Goal: Information Seeking & Learning: Check status

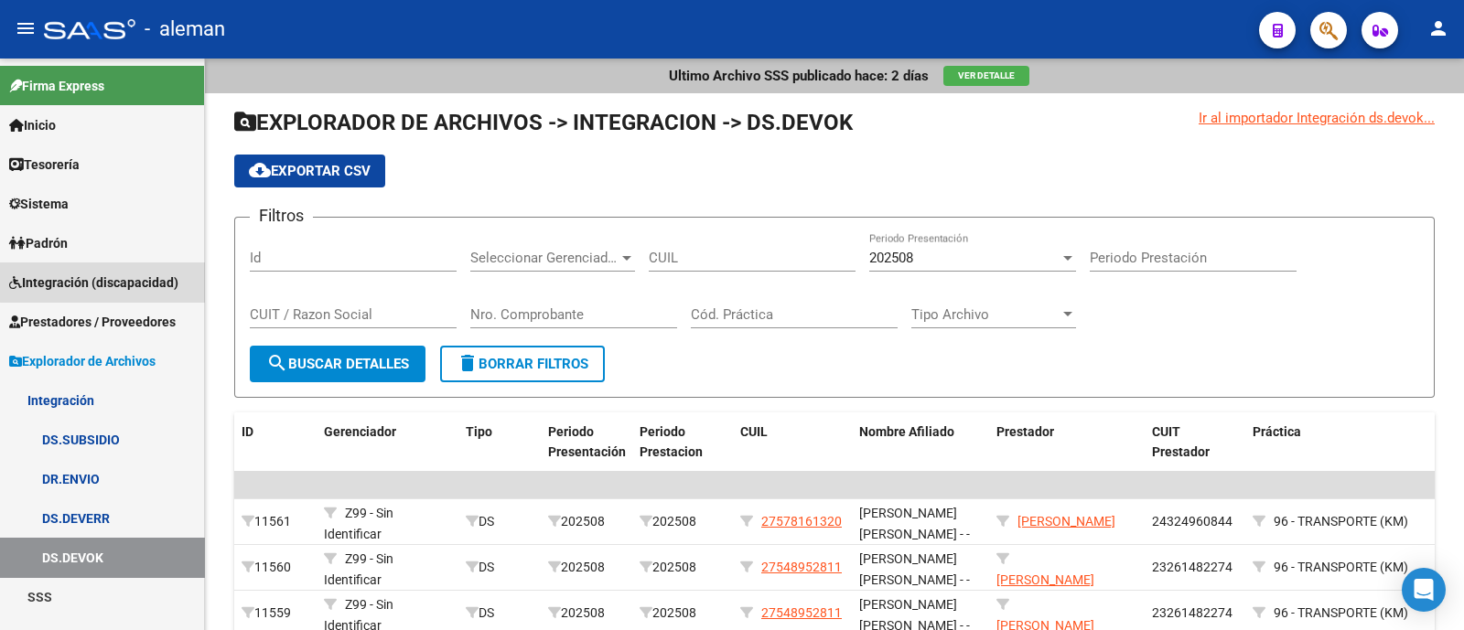
click at [111, 267] on link "Integración (discapacidad)" at bounding box center [102, 282] width 204 height 39
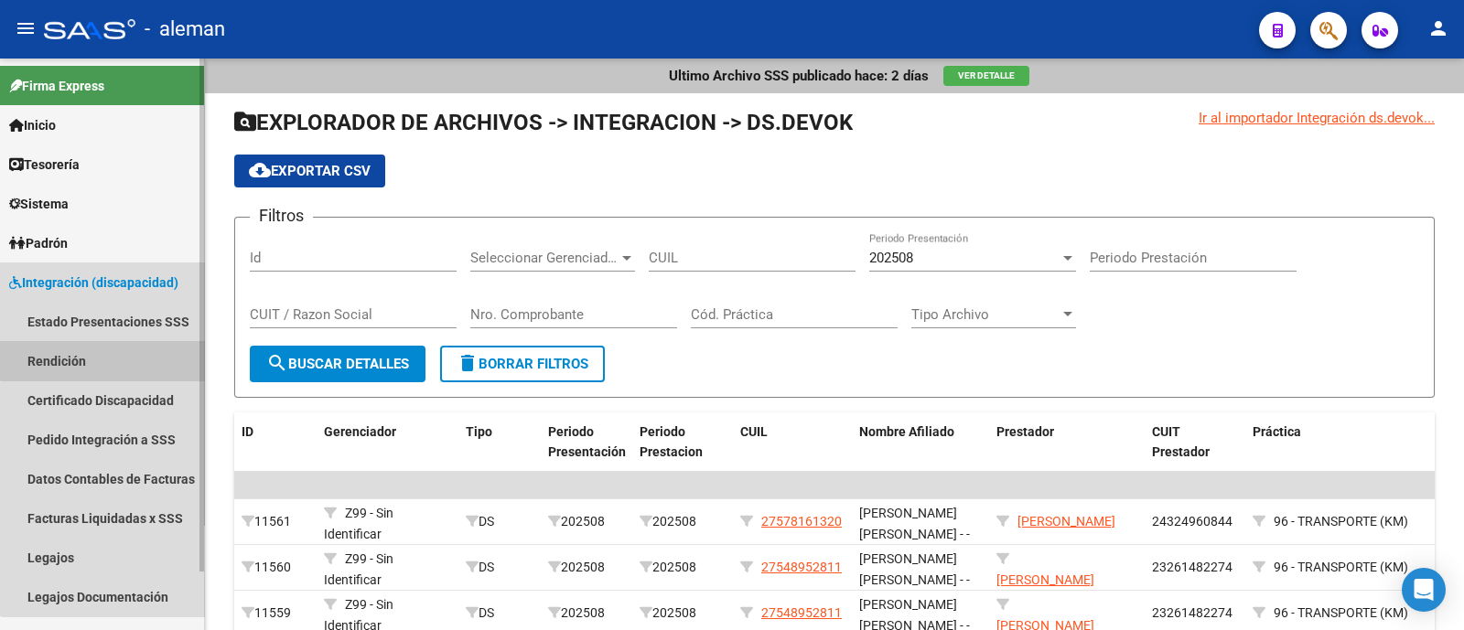
click at [112, 344] on link "Rendición" at bounding box center [102, 360] width 204 height 39
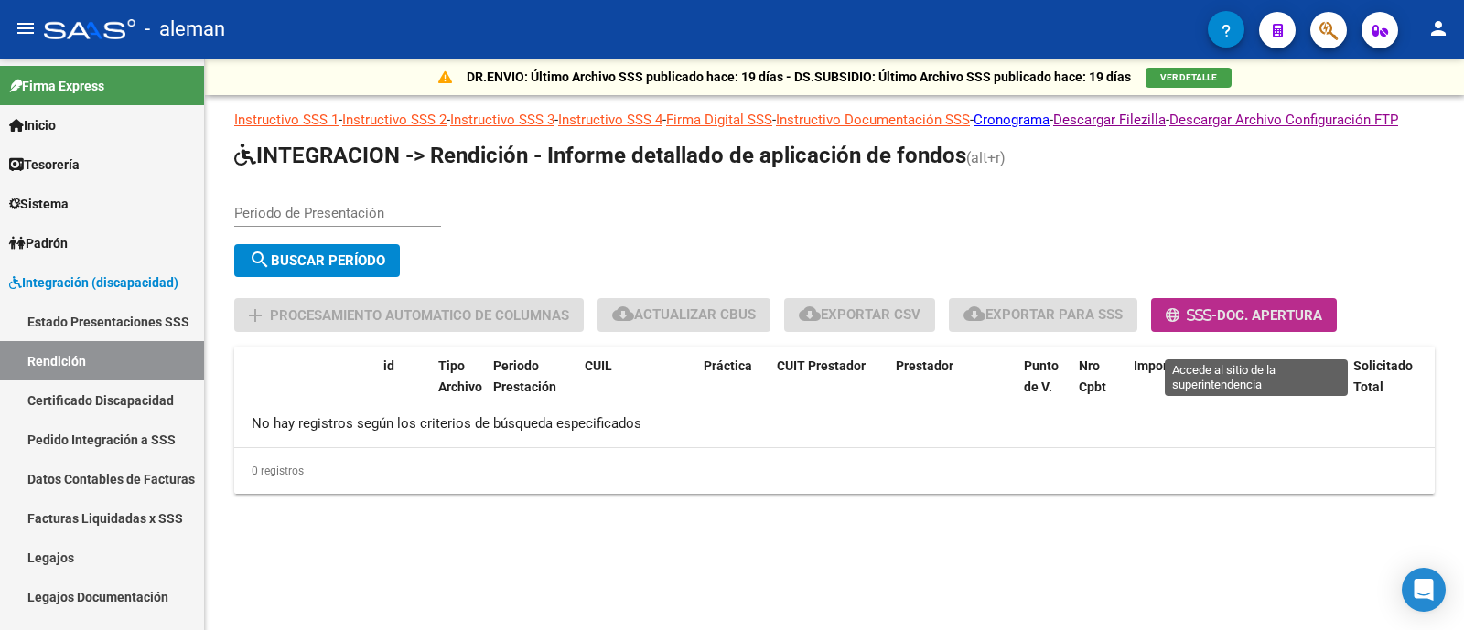
click at [1286, 324] on span "Doc. Apertura" at bounding box center [1269, 315] width 105 height 16
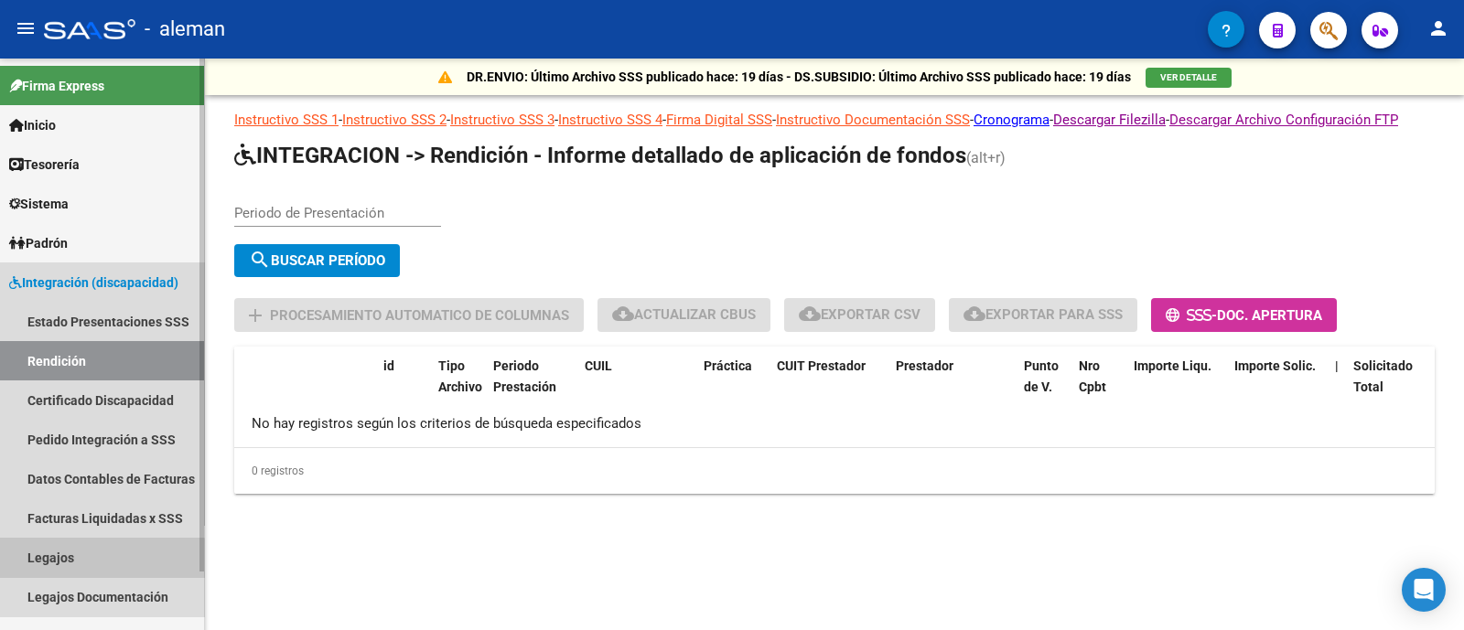
drag, startPoint x: 96, startPoint y: 560, endPoint x: 95, endPoint y: 426, distance: 133.6
click at [94, 560] on link "Legajos" at bounding box center [102, 557] width 204 height 39
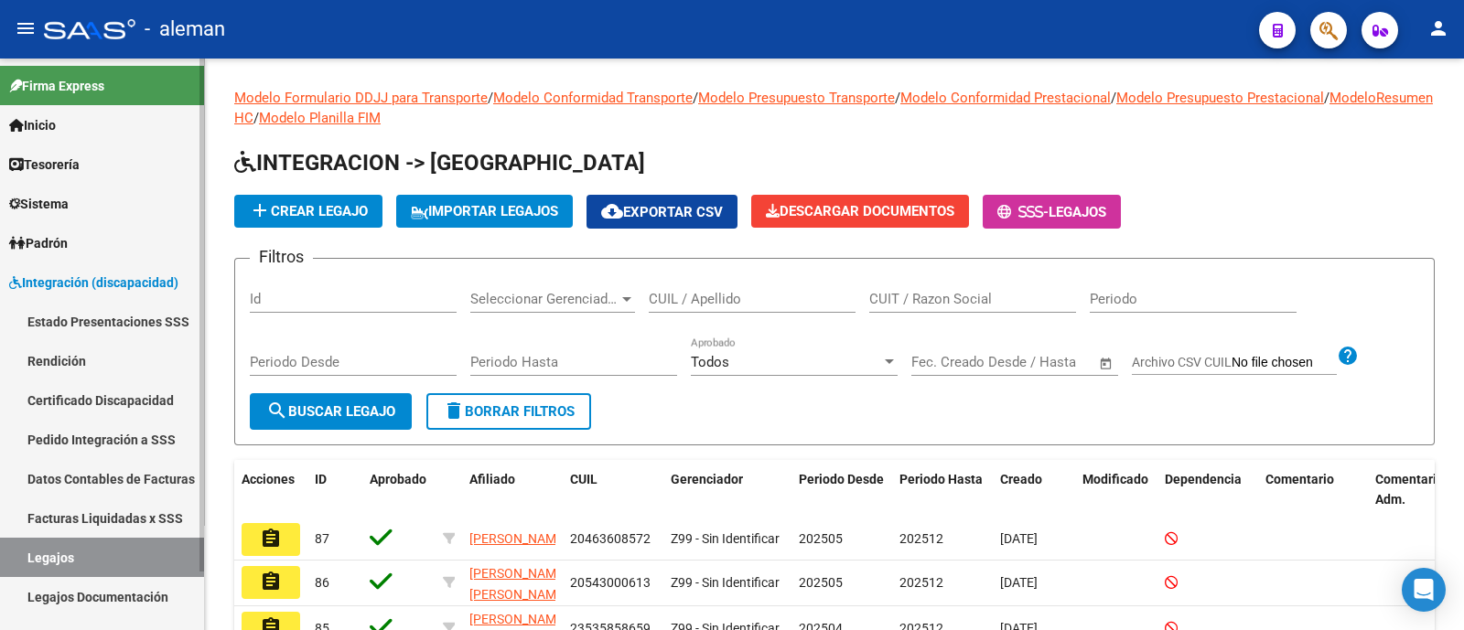
scroll to position [64, 0]
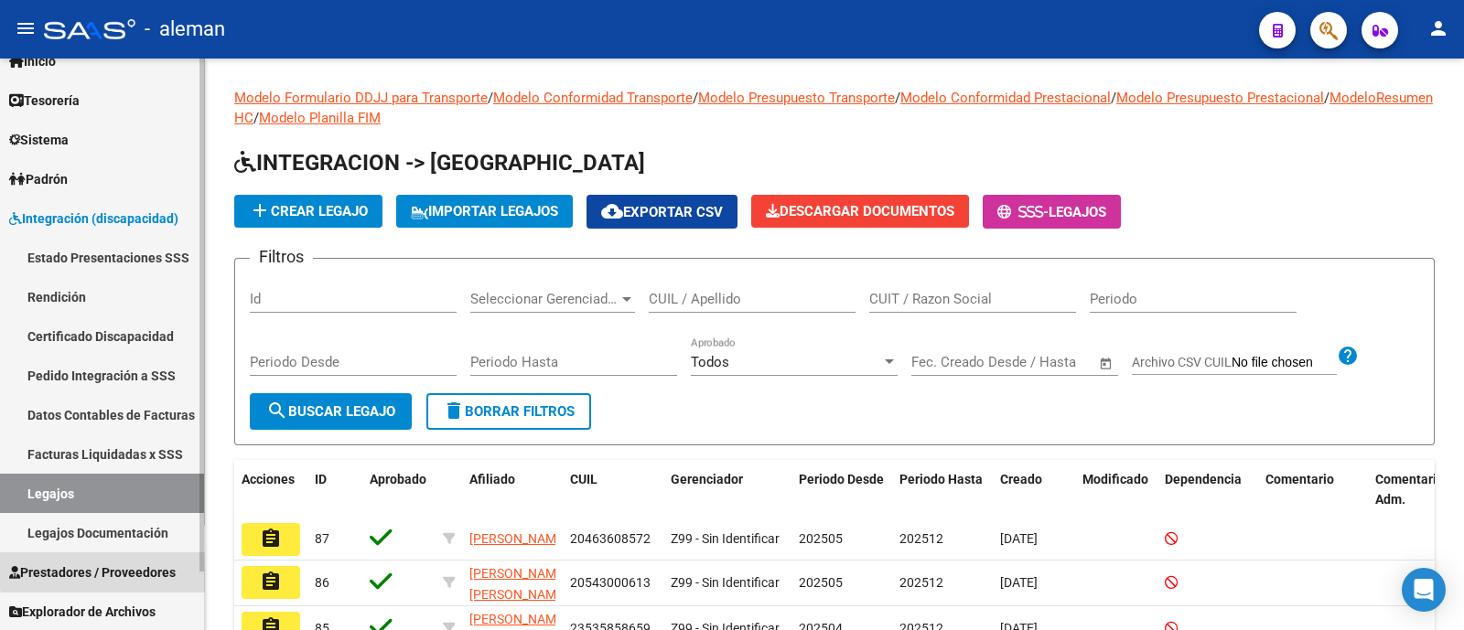
click at [111, 564] on span "Prestadores / Proveedores" at bounding box center [92, 573] width 166 height 20
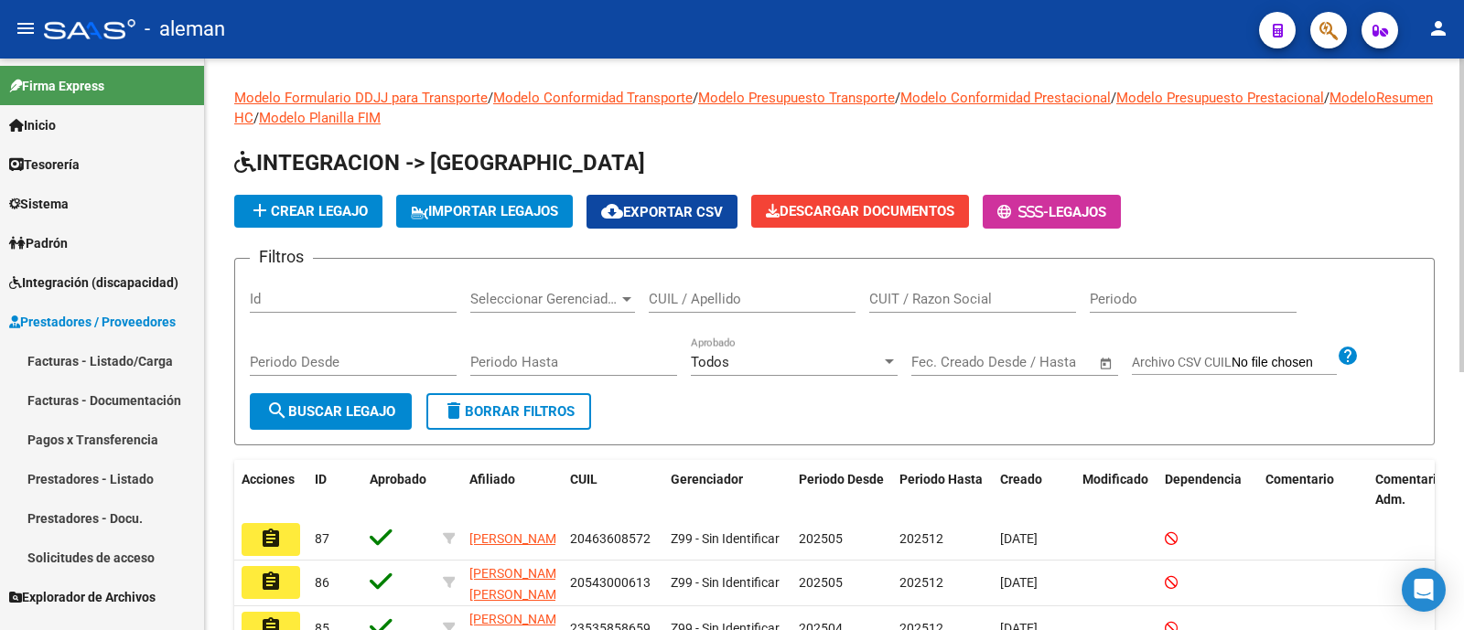
scroll to position [0, 0]
click at [145, 483] on link "Prestadores - Listado" at bounding box center [102, 478] width 204 height 39
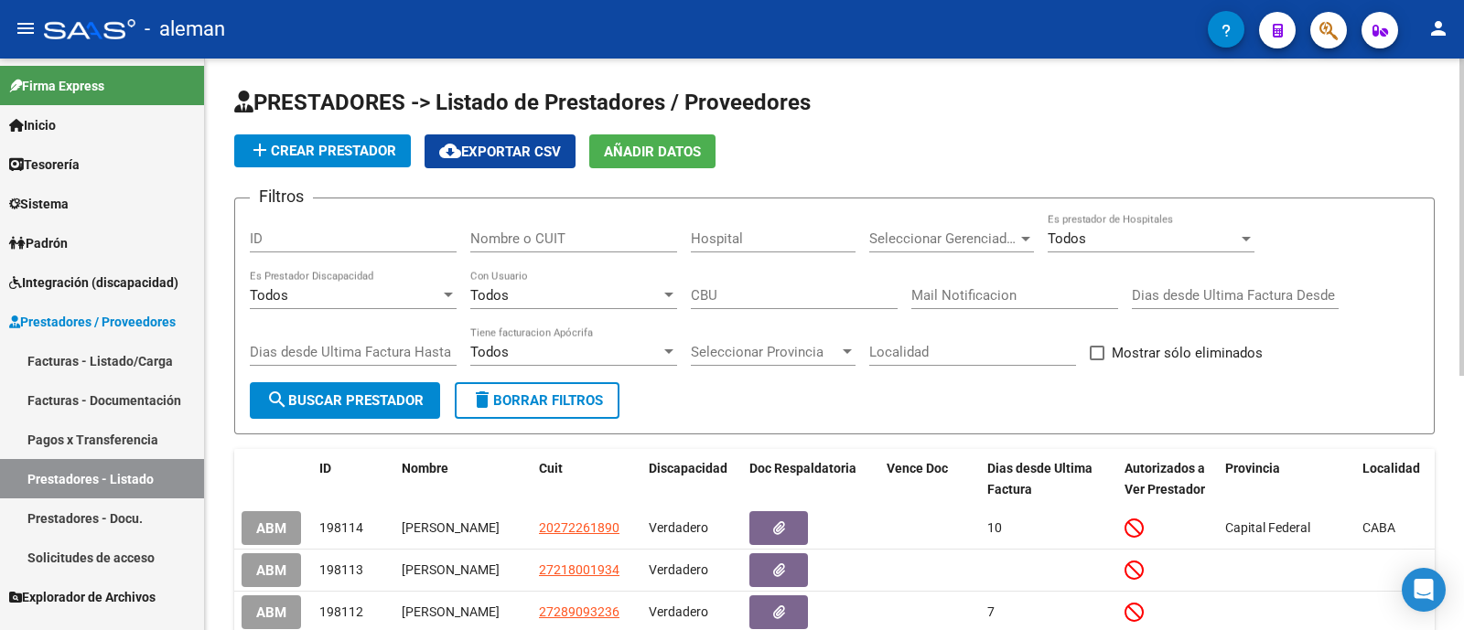
click at [507, 240] on input "Nombre o CUIT" at bounding box center [573, 239] width 207 height 16
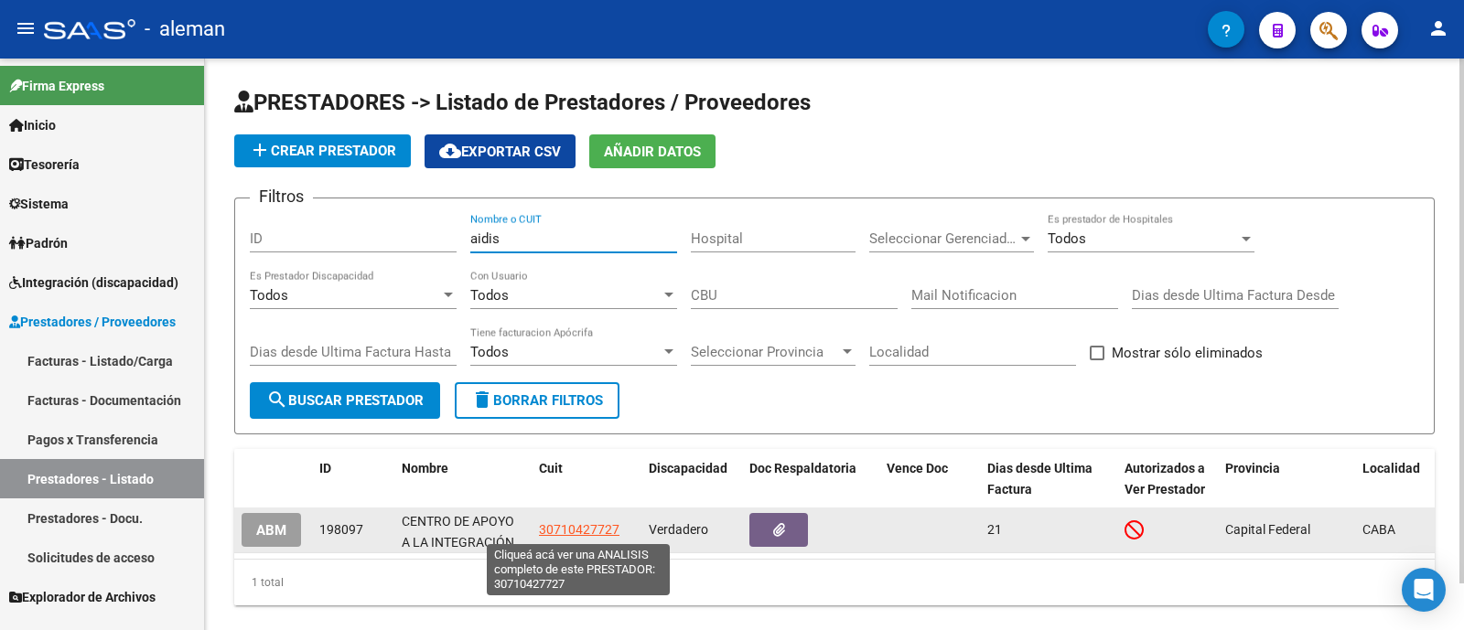
type input "aidis"
click at [568, 528] on span "30710427727" at bounding box center [579, 529] width 80 height 15
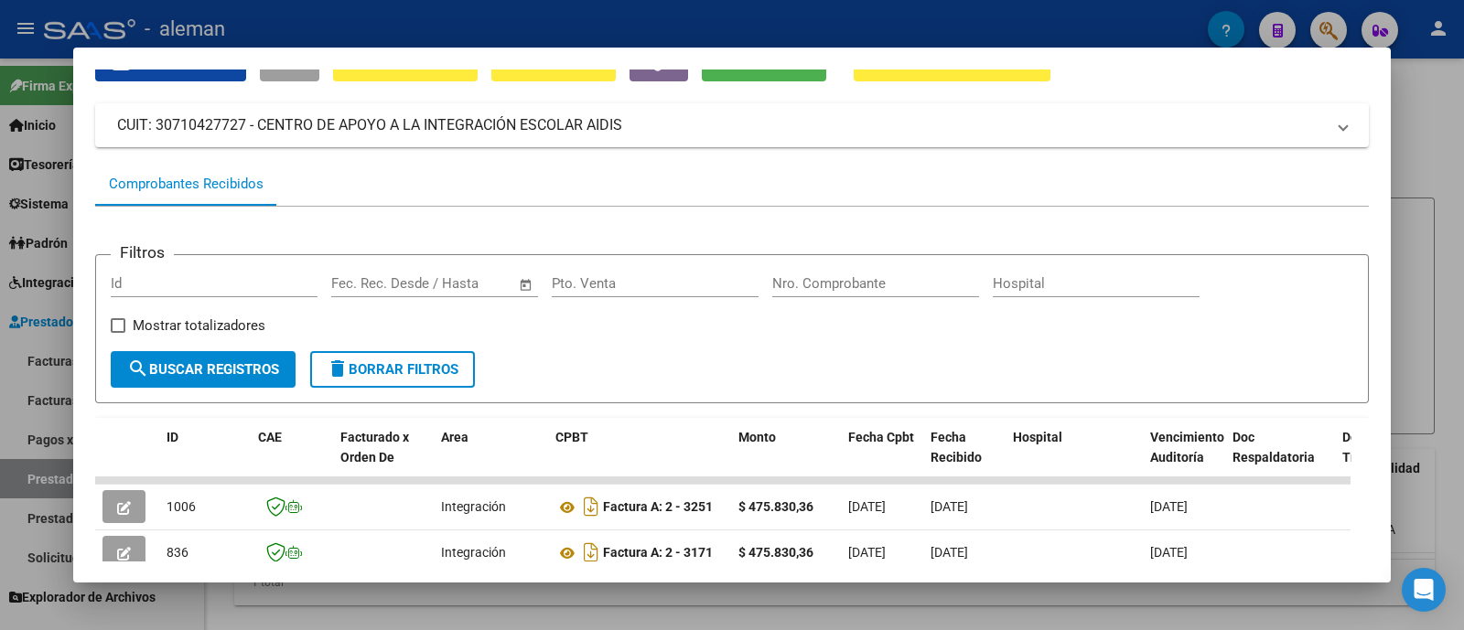
scroll to position [342, 0]
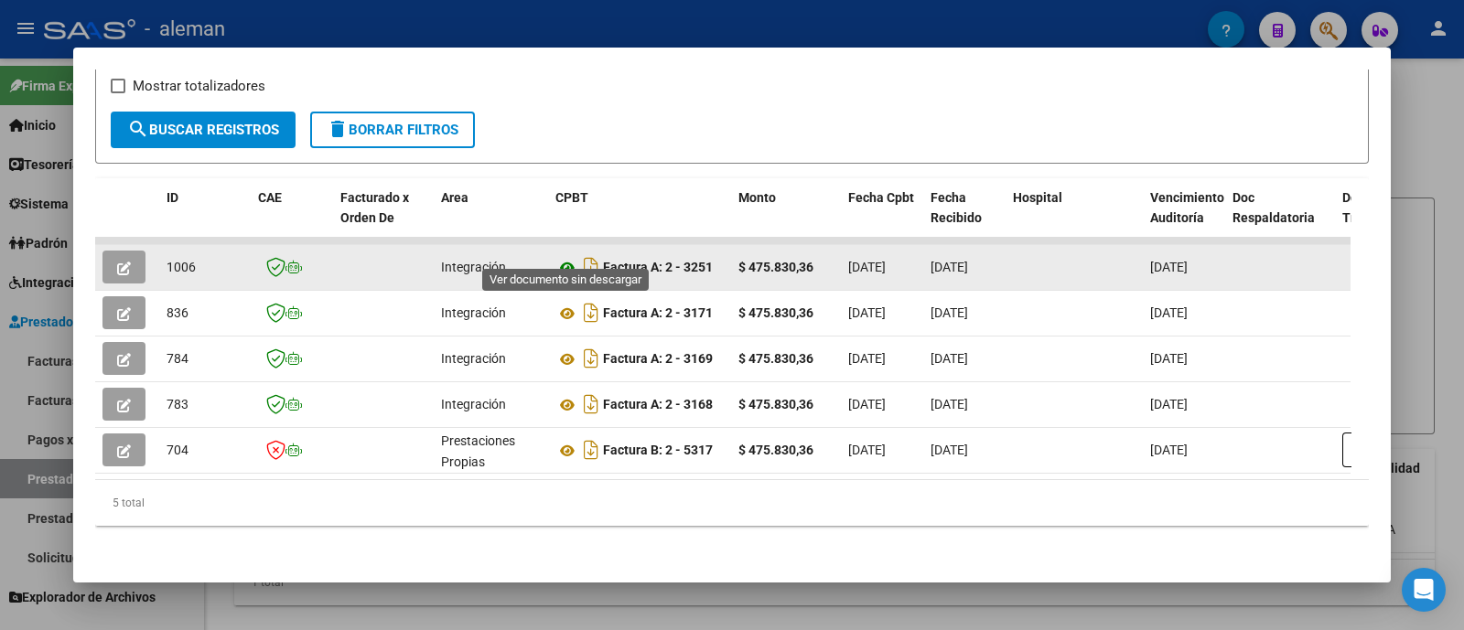
click at [563, 257] on icon at bounding box center [567, 268] width 24 height 22
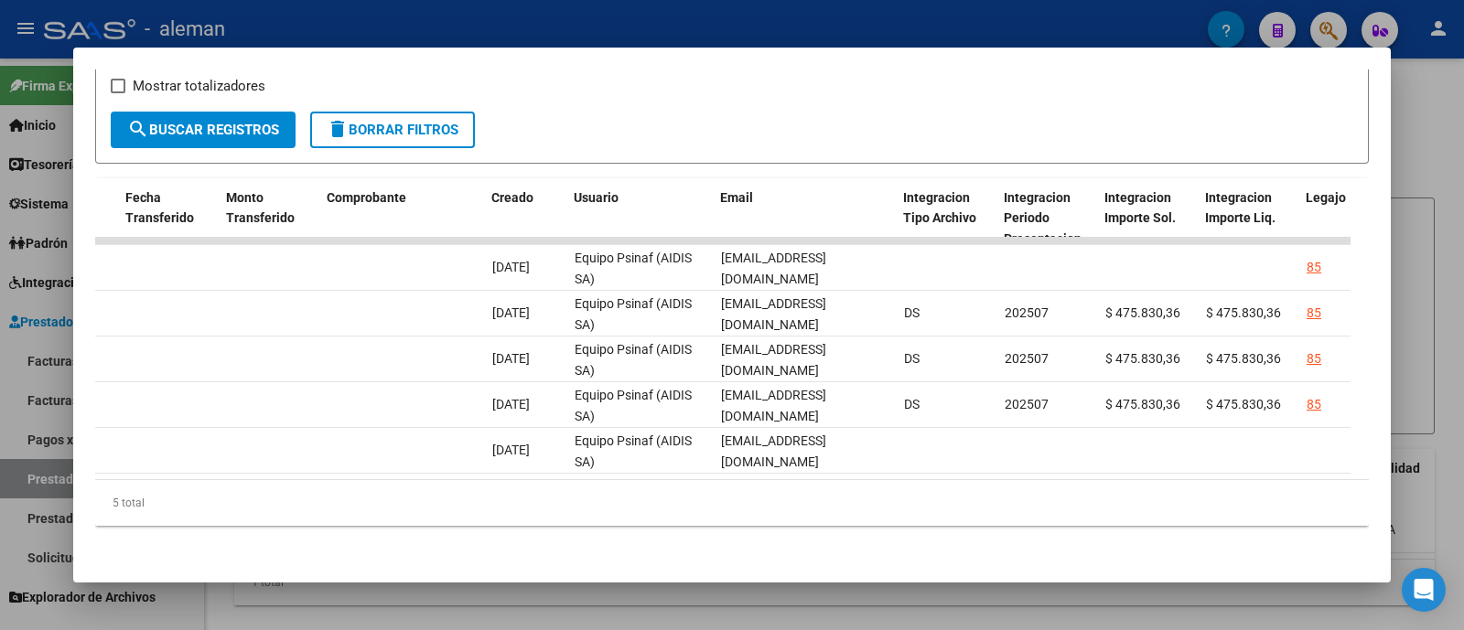
scroll to position [0, 0]
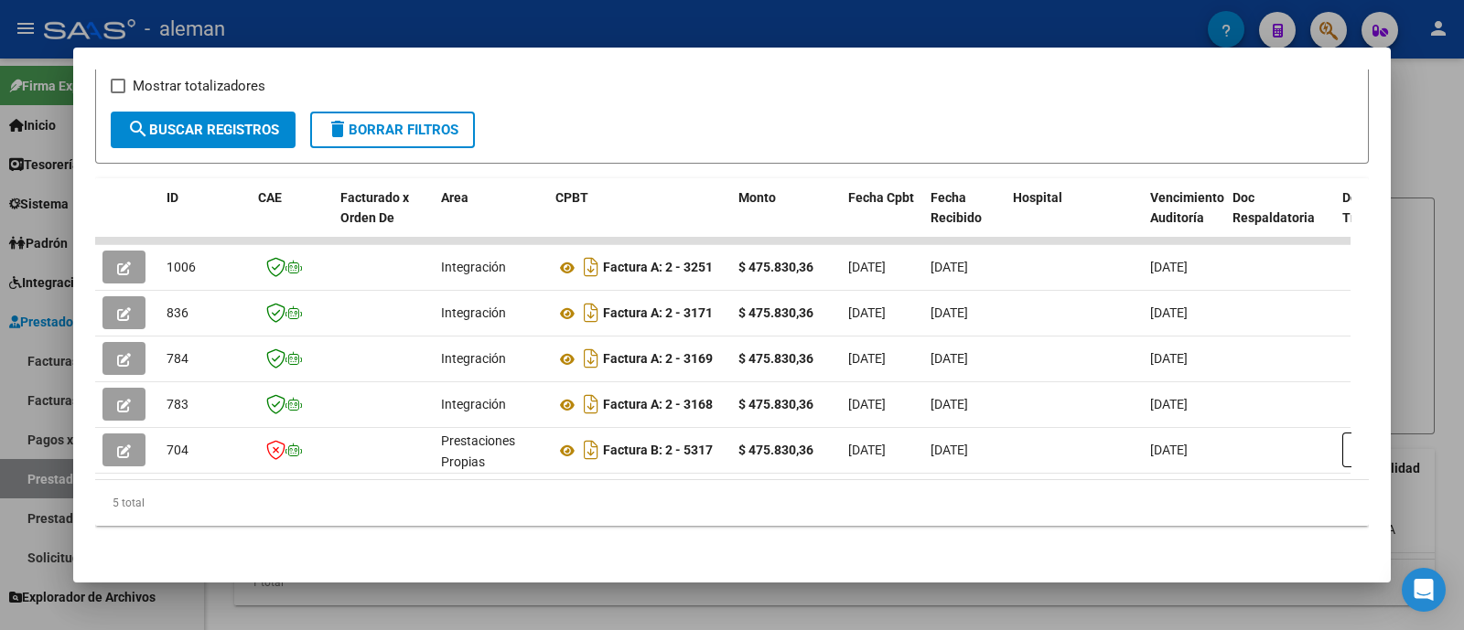
click at [1418, 165] on div at bounding box center [732, 315] width 1464 height 630
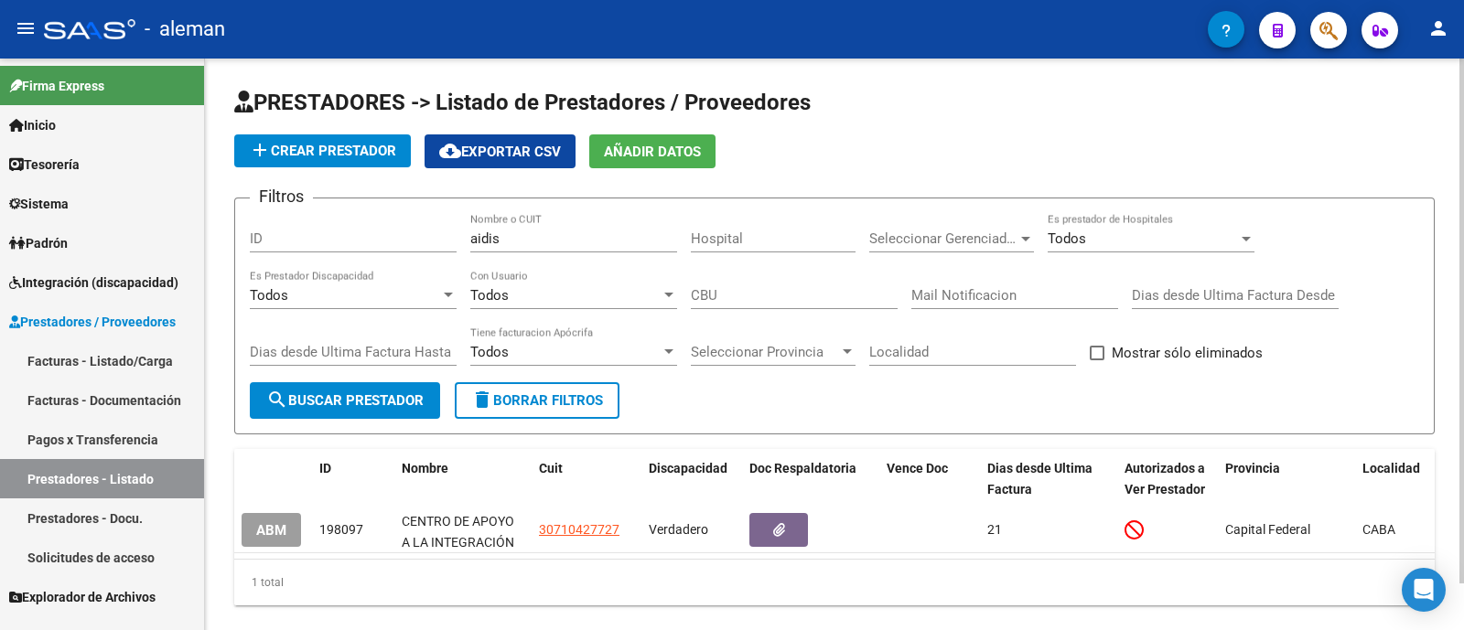
scroll to position [50, 0]
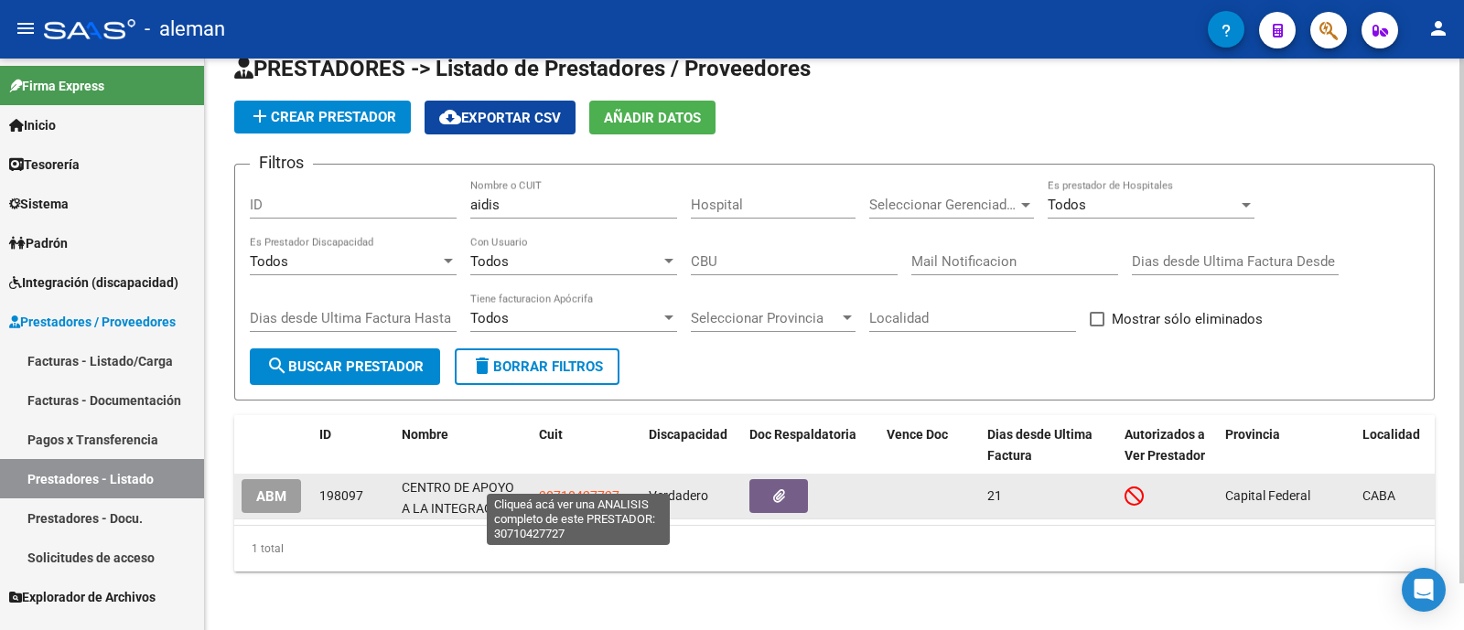
click at [584, 488] on span "30710427727" at bounding box center [579, 495] width 80 height 15
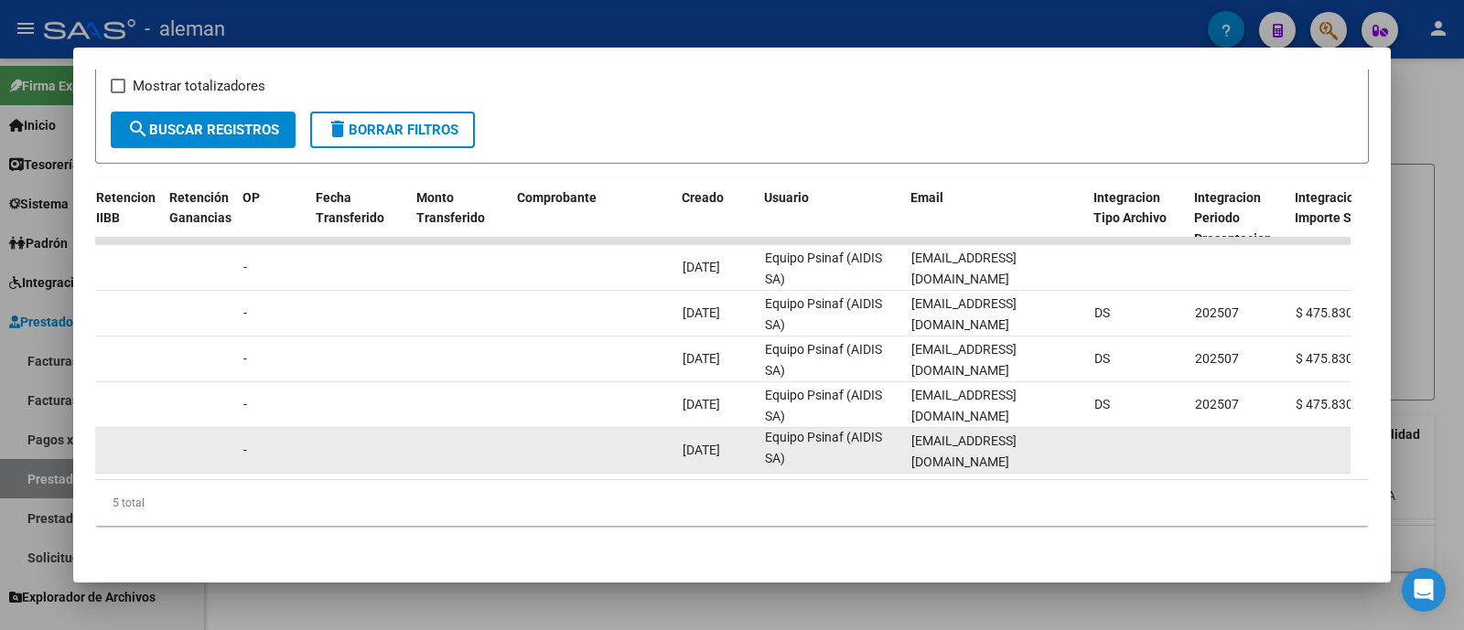
scroll to position [0, 0]
drag, startPoint x: 848, startPoint y: 423, endPoint x: 883, endPoint y: 443, distance: 40.2
click at [883, 443] on div "Equipo Psinaf (AIDIS SA)" at bounding box center [831, 450] width 132 height 38
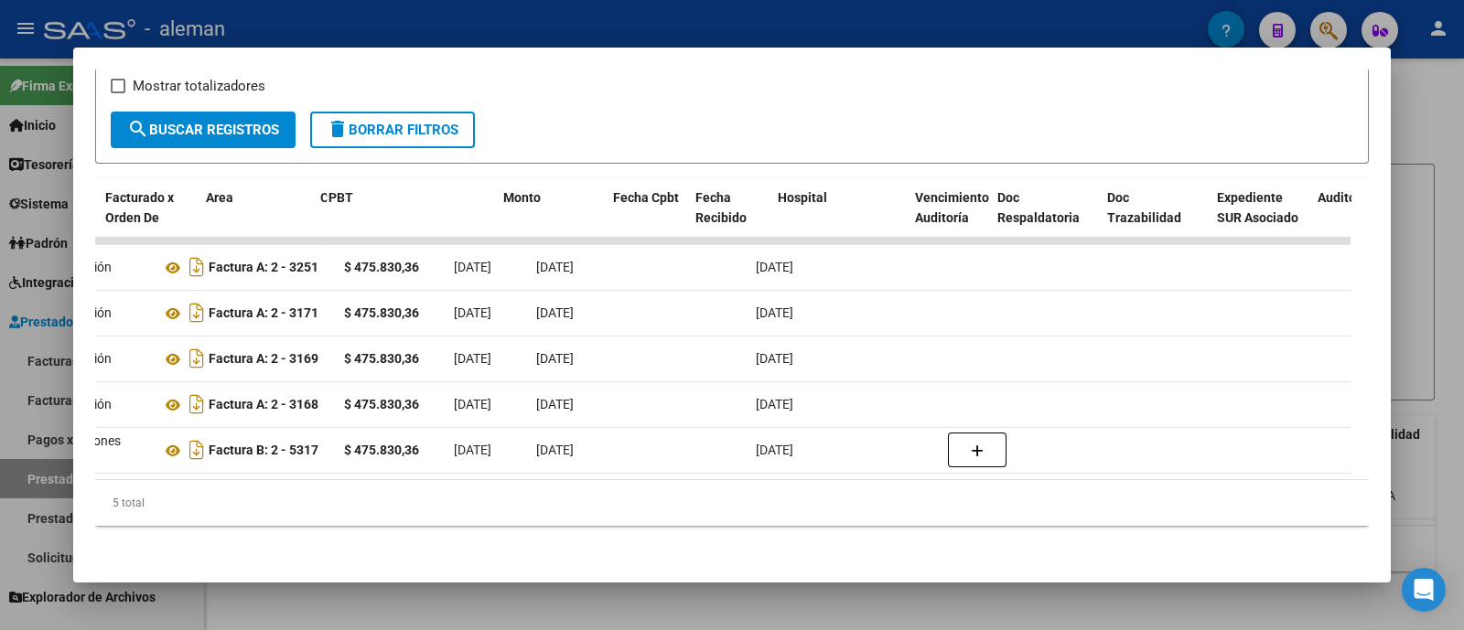
scroll to position [0, 223]
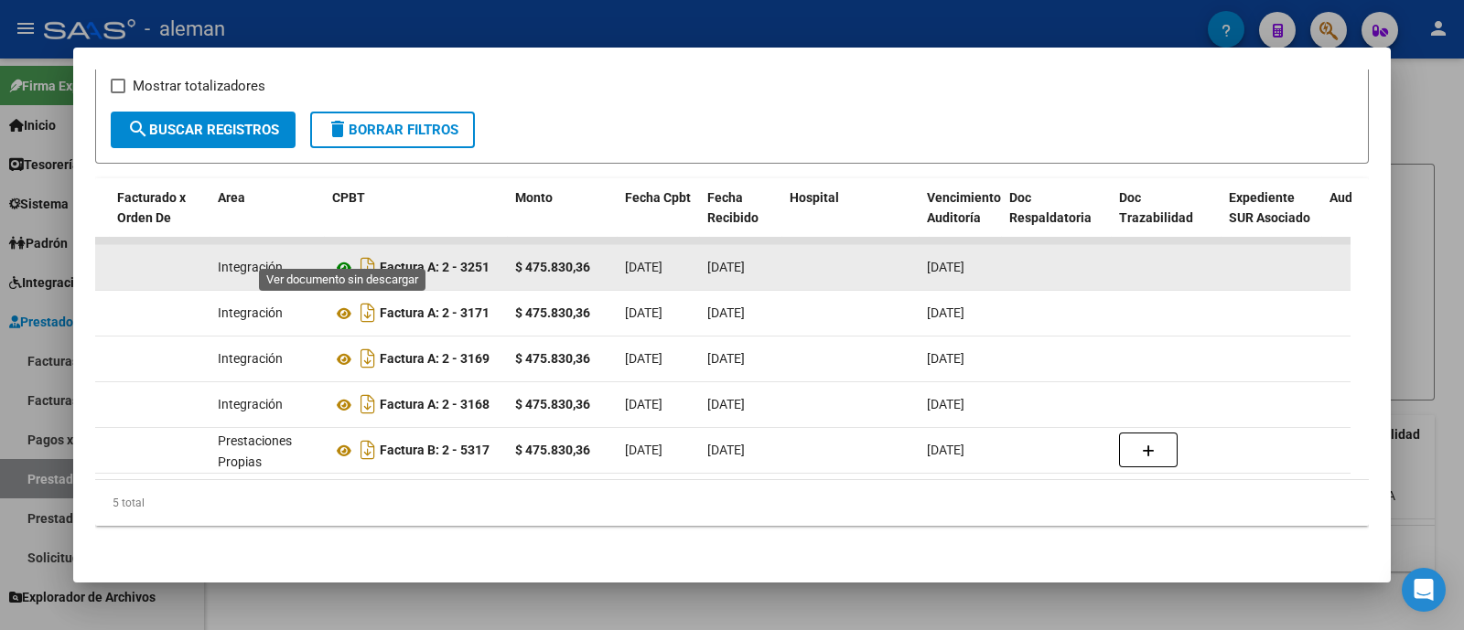
click at [334, 257] on icon at bounding box center [344, 268] width 24 height 22
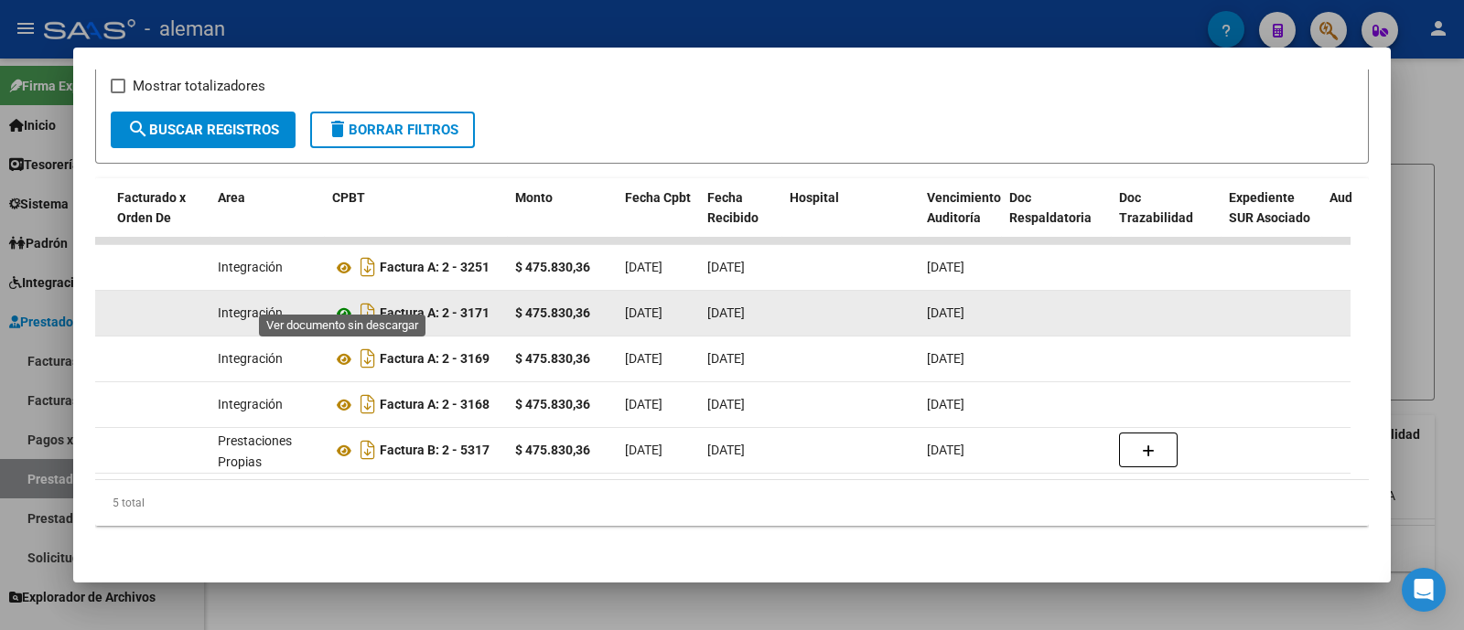
click at [338, 303] on icon at bounding box center [344, 314] width 24 height 22
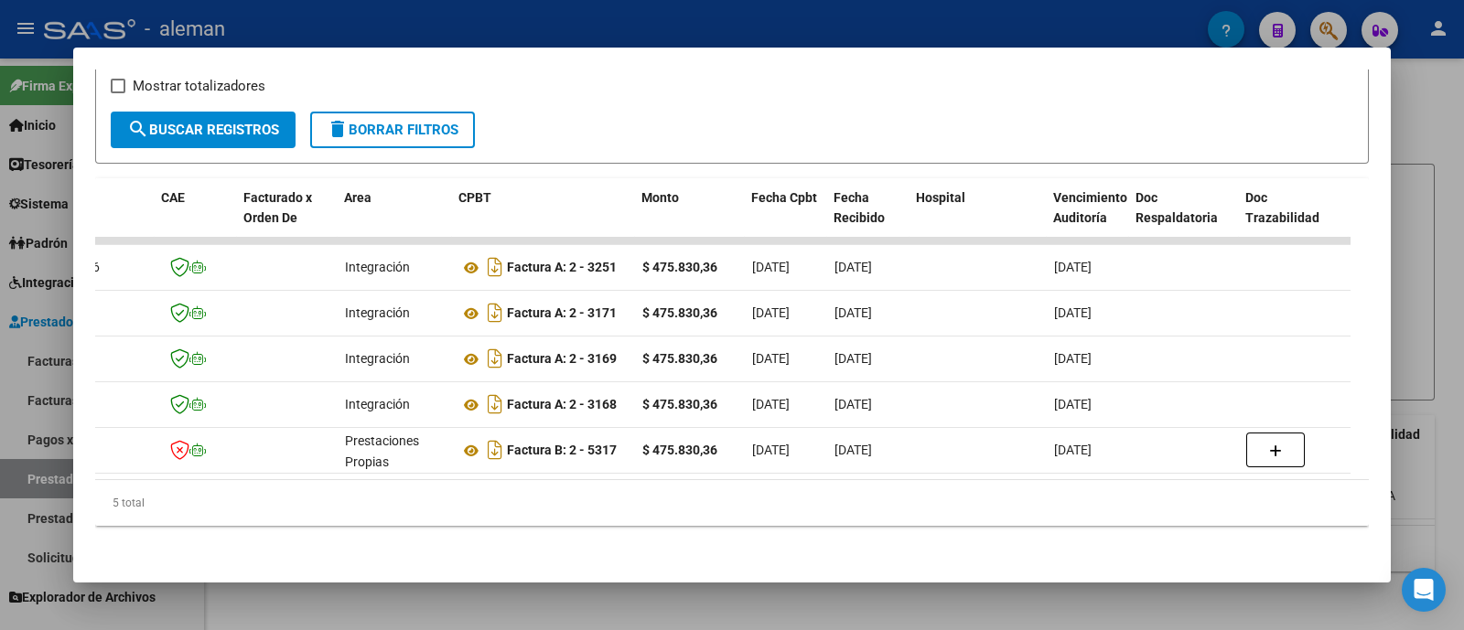
scroll to position [0, 0]
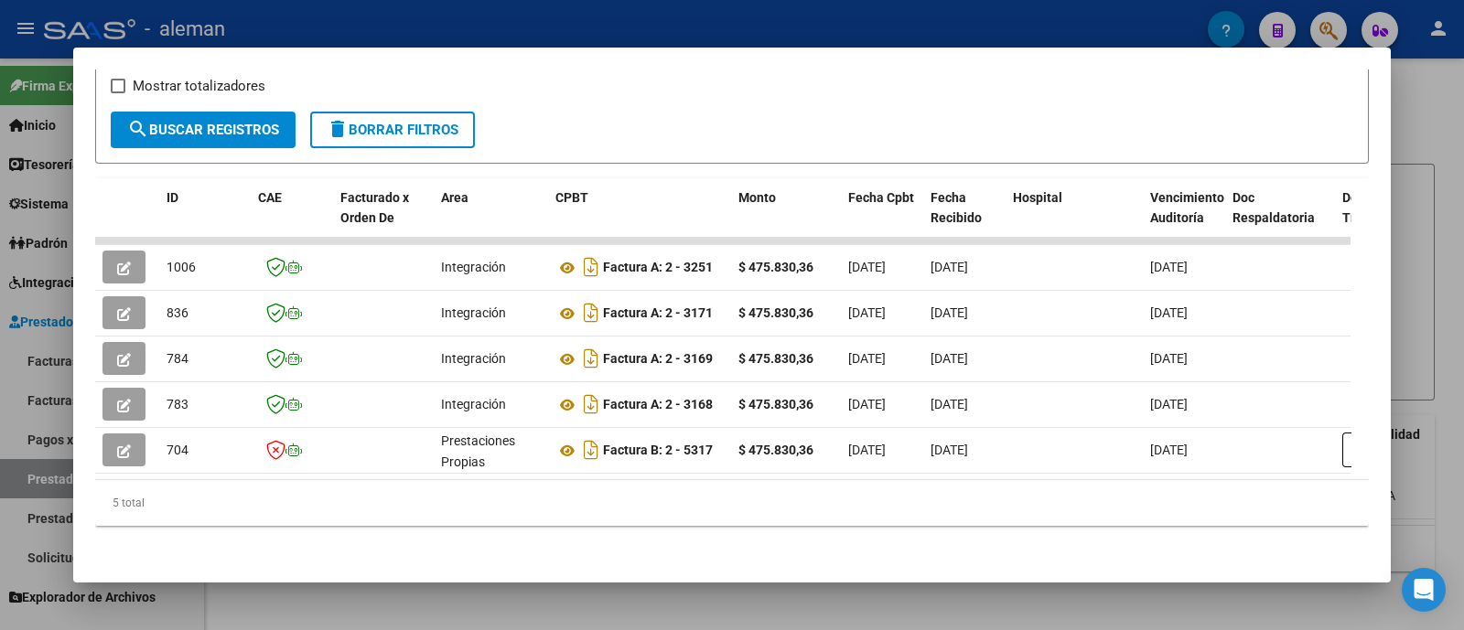
click at [1424, 206] on div at bounding box center [732, 315] width 1464 height 630
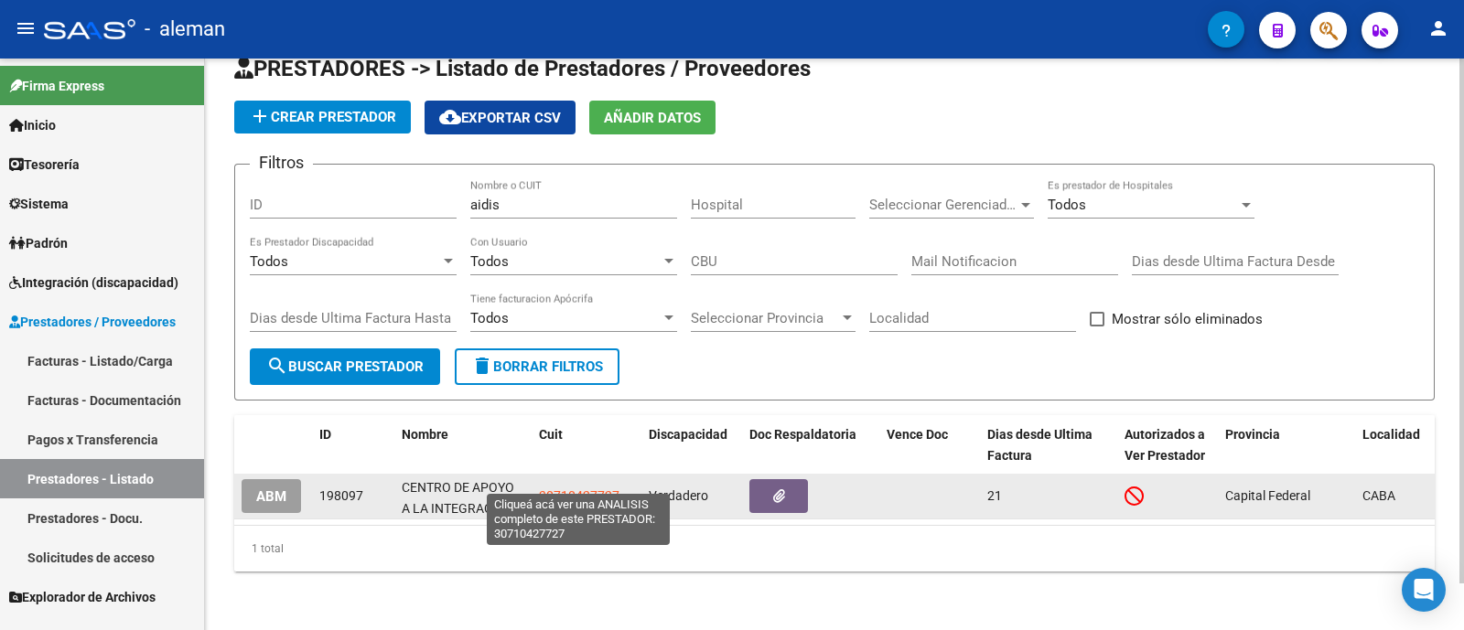
click at [558, 488] on span "30710427727" at bounding box center [579, 495] width 80 height 15
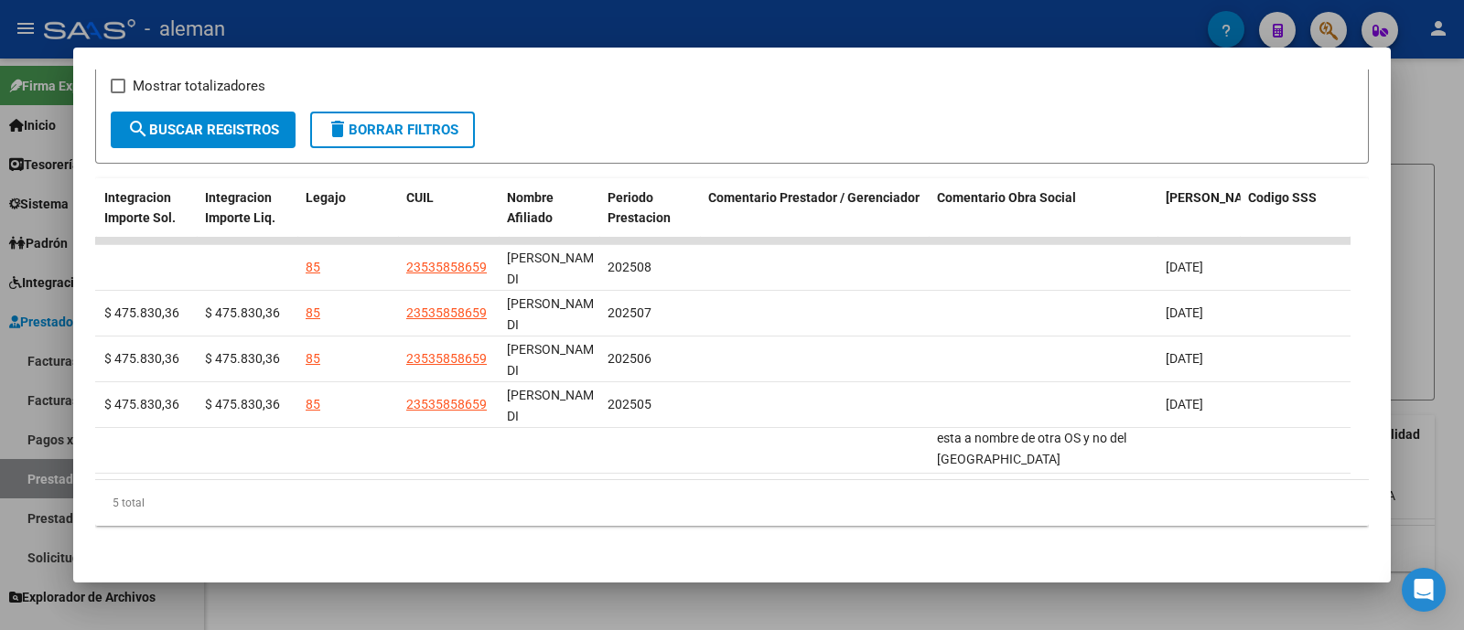
drag, startPoint x: 1010, startPoint y: 438, endPoint x: 1297, endPoint y: 482, distance: 290.6
click at [1297, 482] on div "ID CAE Facturado x Orden De Area CPBT Monto Fecha Cpbt Fecha Recibido Hospital …" at bounding box center [731, 352] width 1273 height 349
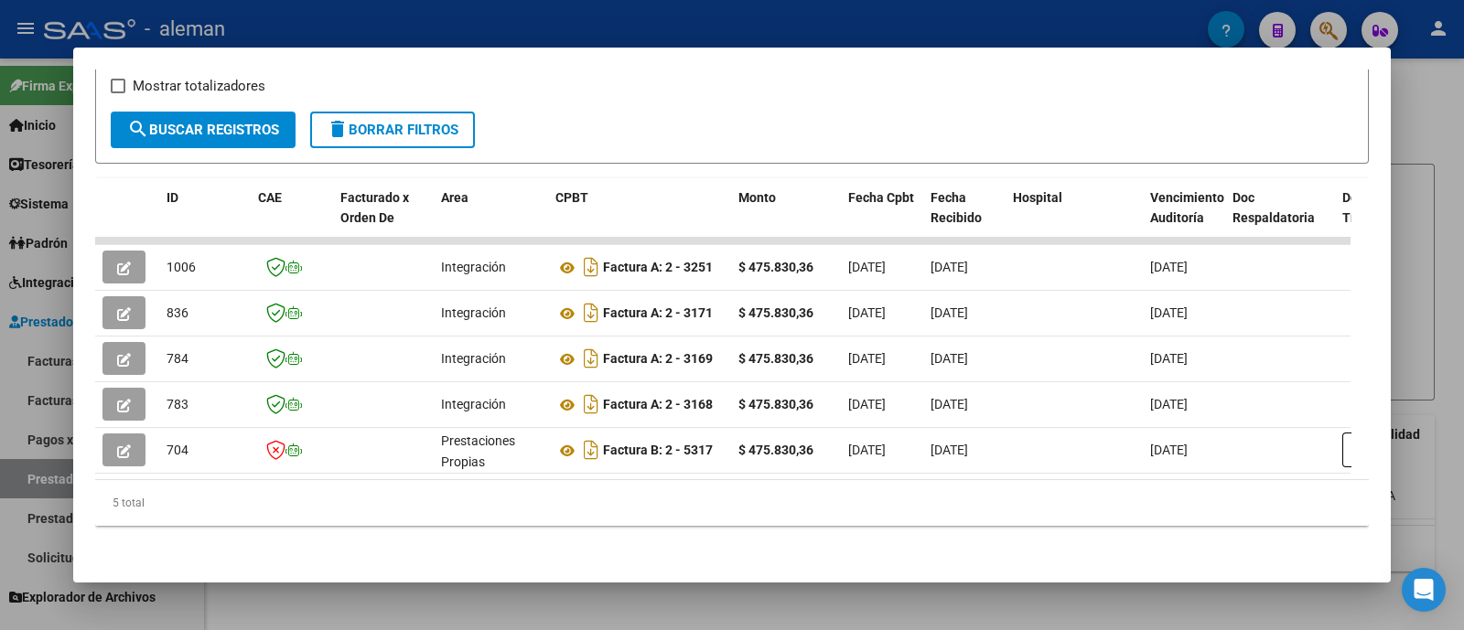
click at [1440, 310] on div at bounding box center [732, 315] width 1464 height 630
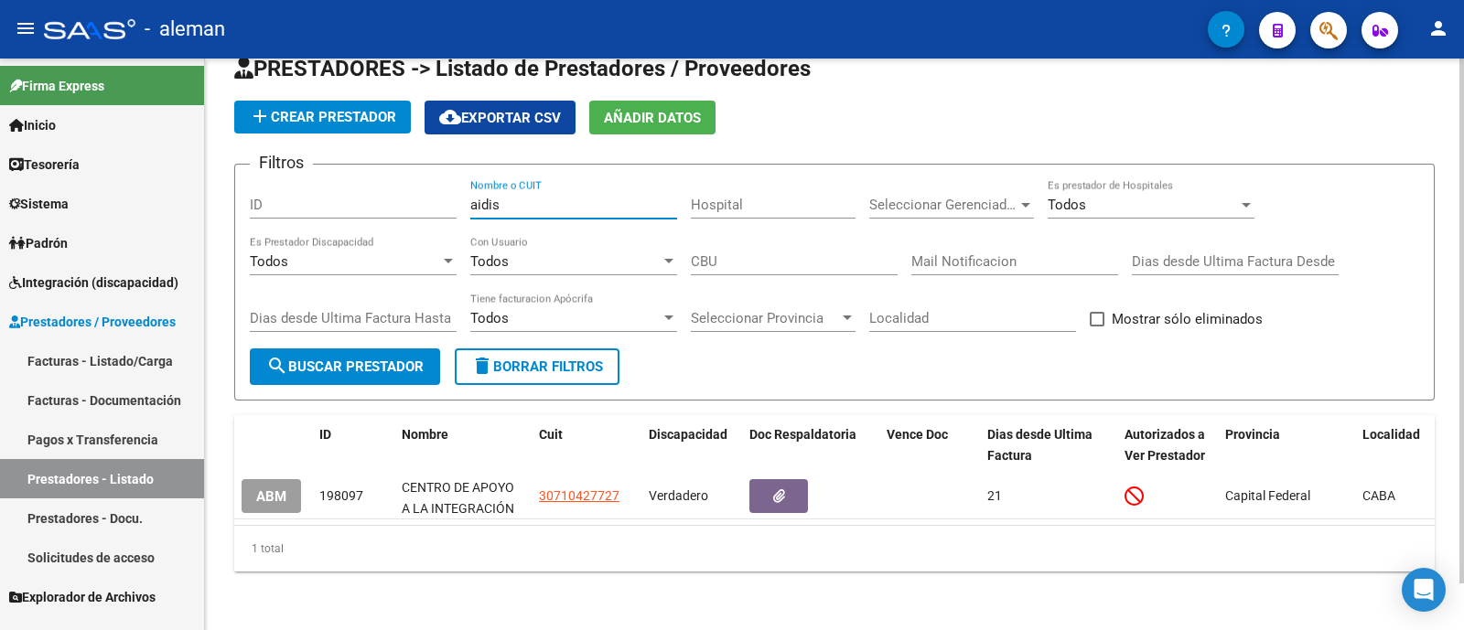
drag, startPoint x: 547, startPoint y: 187, endPoint x: 471, endPoint y: 187, distance: 75.9
click at [471, 197] on input "aidis" at bounding box center [573, 205] width 207 height 16
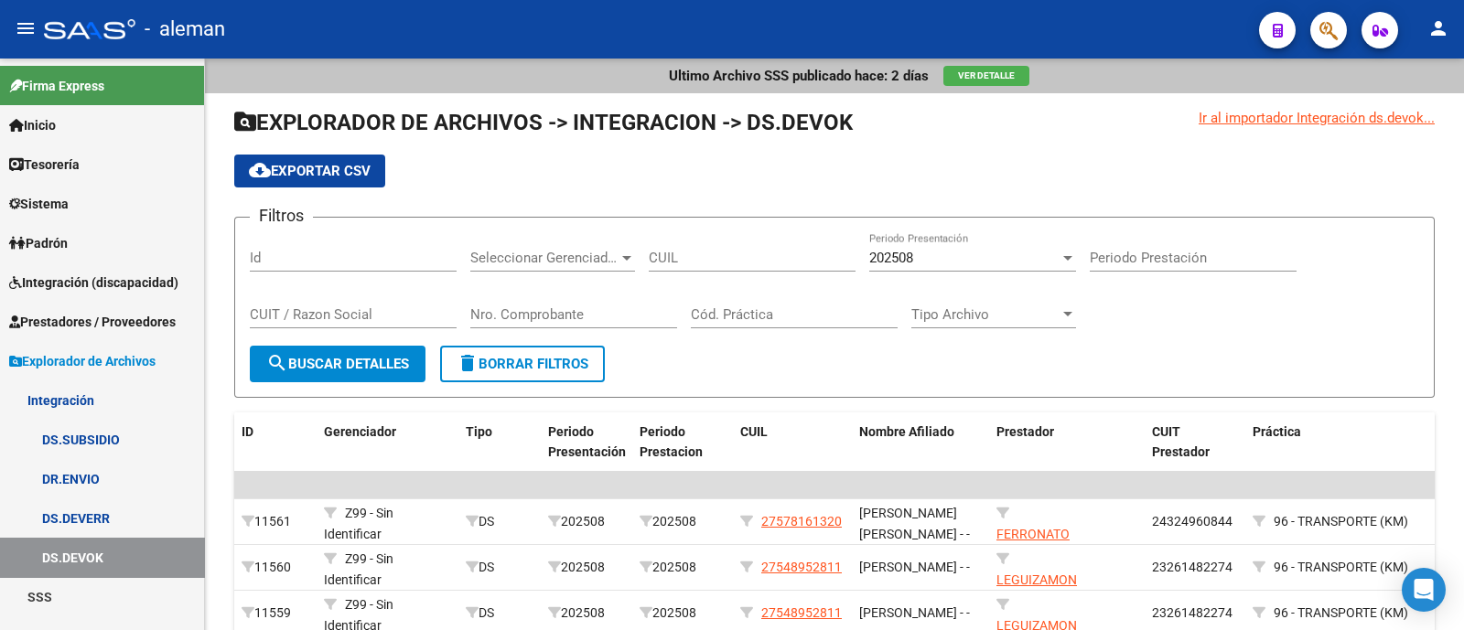
click at [123, 292] on span "Integración (discapacidad)" at bounding box center [93, 283] width 169 height 20
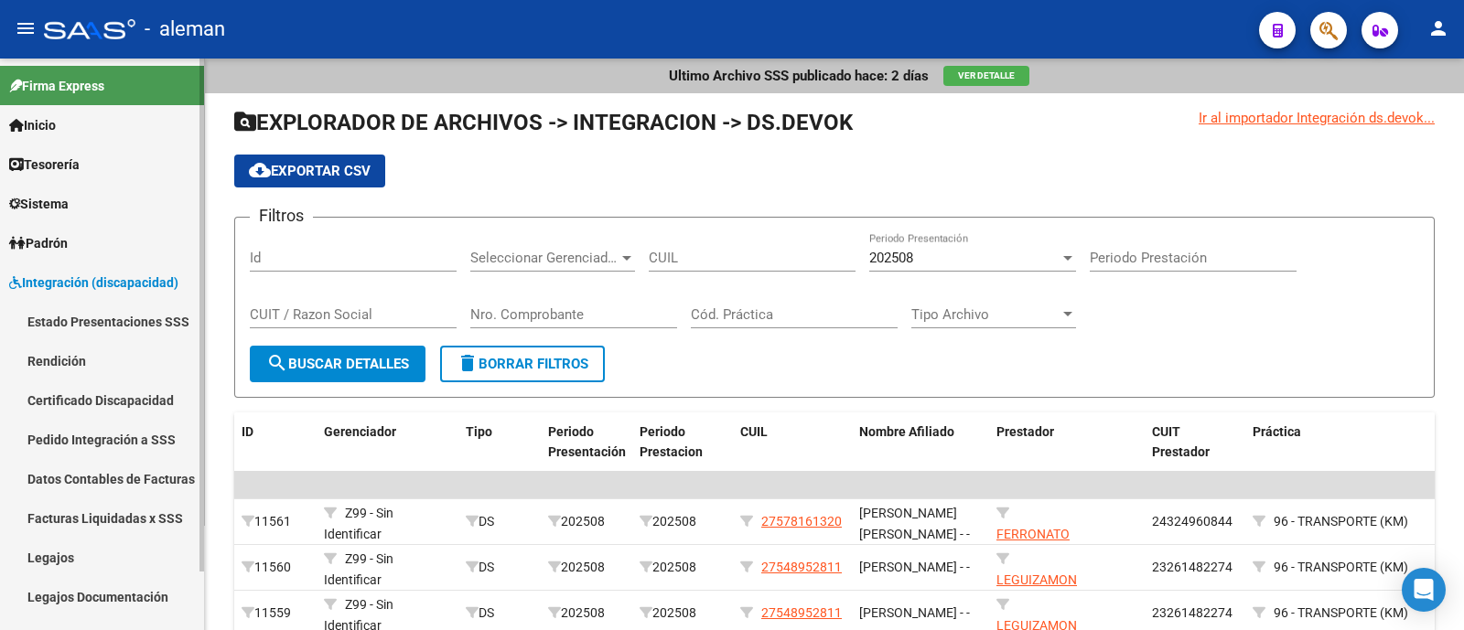
click at [123, 352] on link "Rendición" at bounding box center [102, 360] width 204 height 39
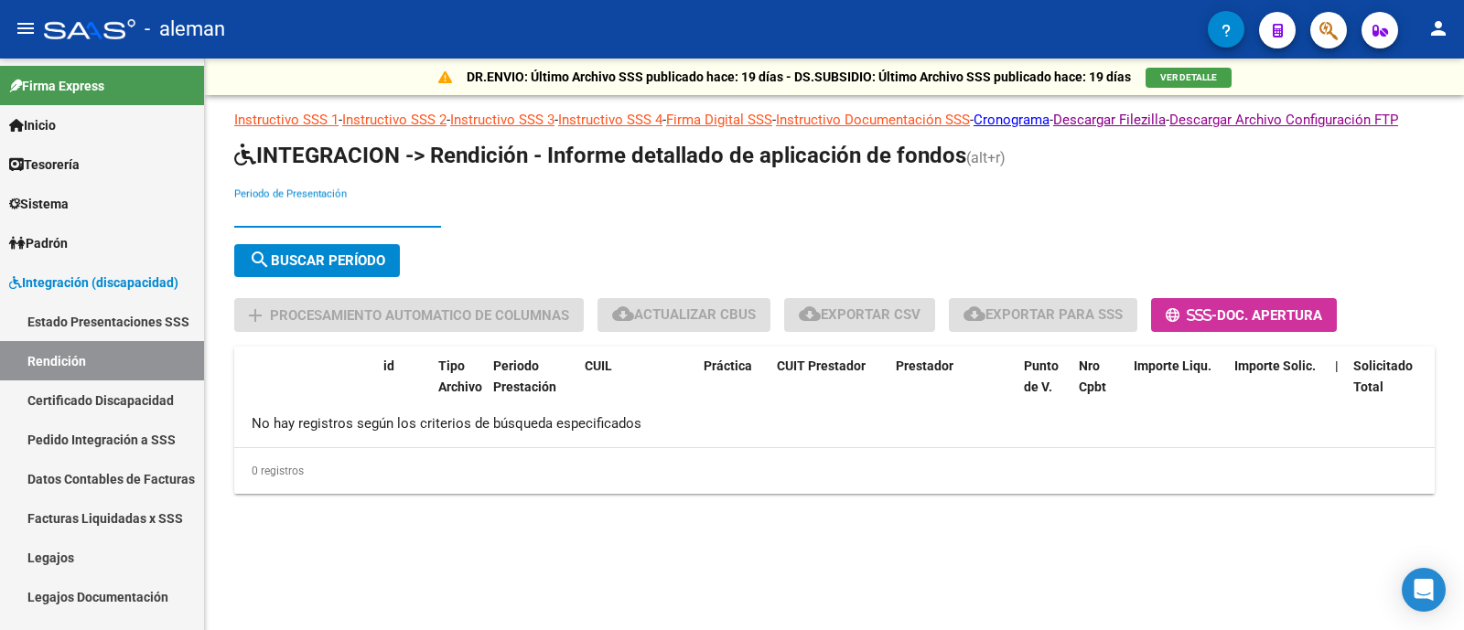
click at [327, 221] on input "Periodo de Presentación" at bounding box center [337, 213] width 207 height 16
type input "202505"
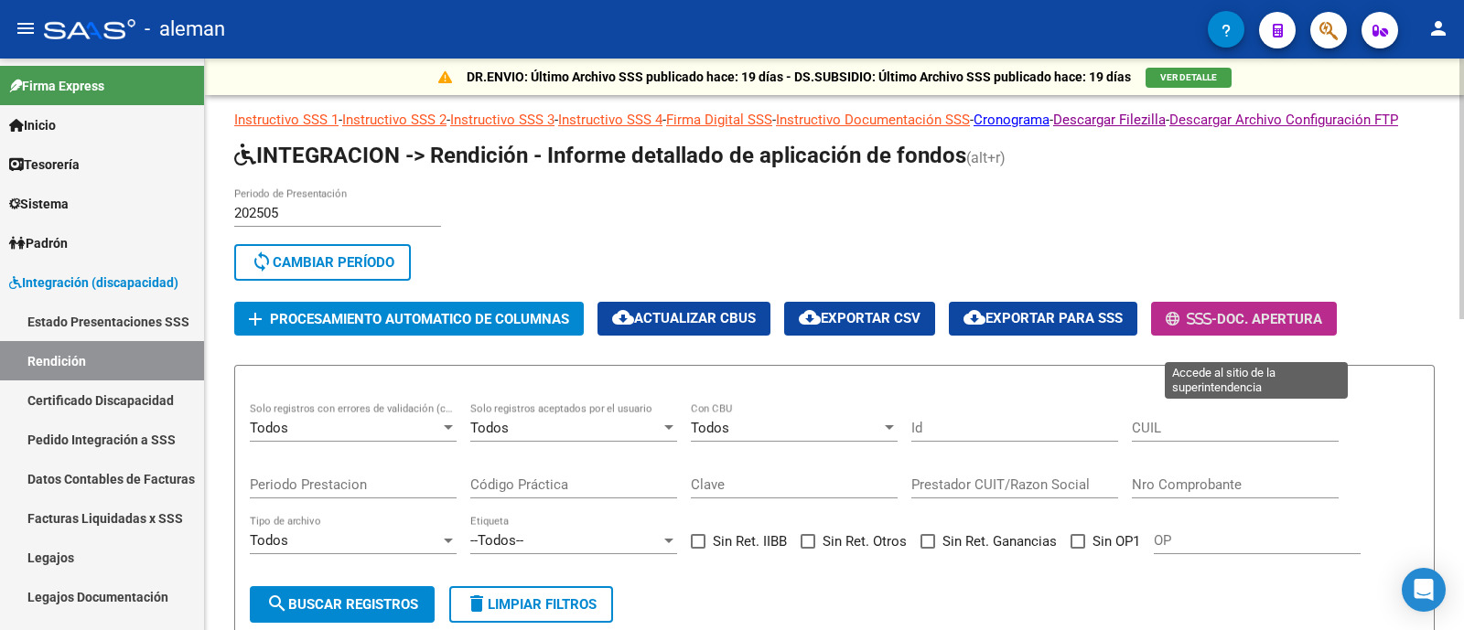
click at [1217, 327] on span "-" at bounding box center [1190, 319] width 51 height 16
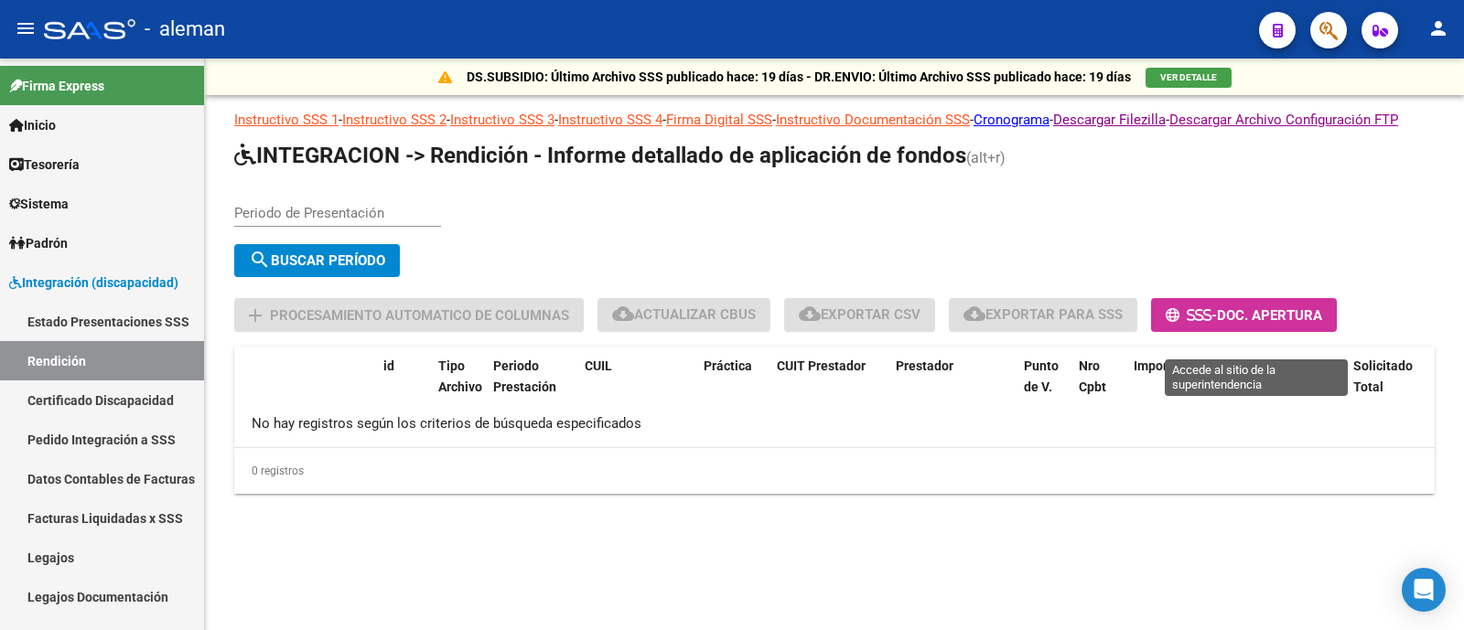
click at [1291, 324] on span "Doc. Apertura" at bounding box center [1269, 315] width 105 height 16
click at [1244, 324] on span "Doc. Apertura" at bounding box center [1269, 315] width 105 height 16
click at [1316, 324] on span "Doc. Apertura" at bounding box center [1269, 315] width 105 height 16
